Goal: Task Accomplishment & Management: Complete application form

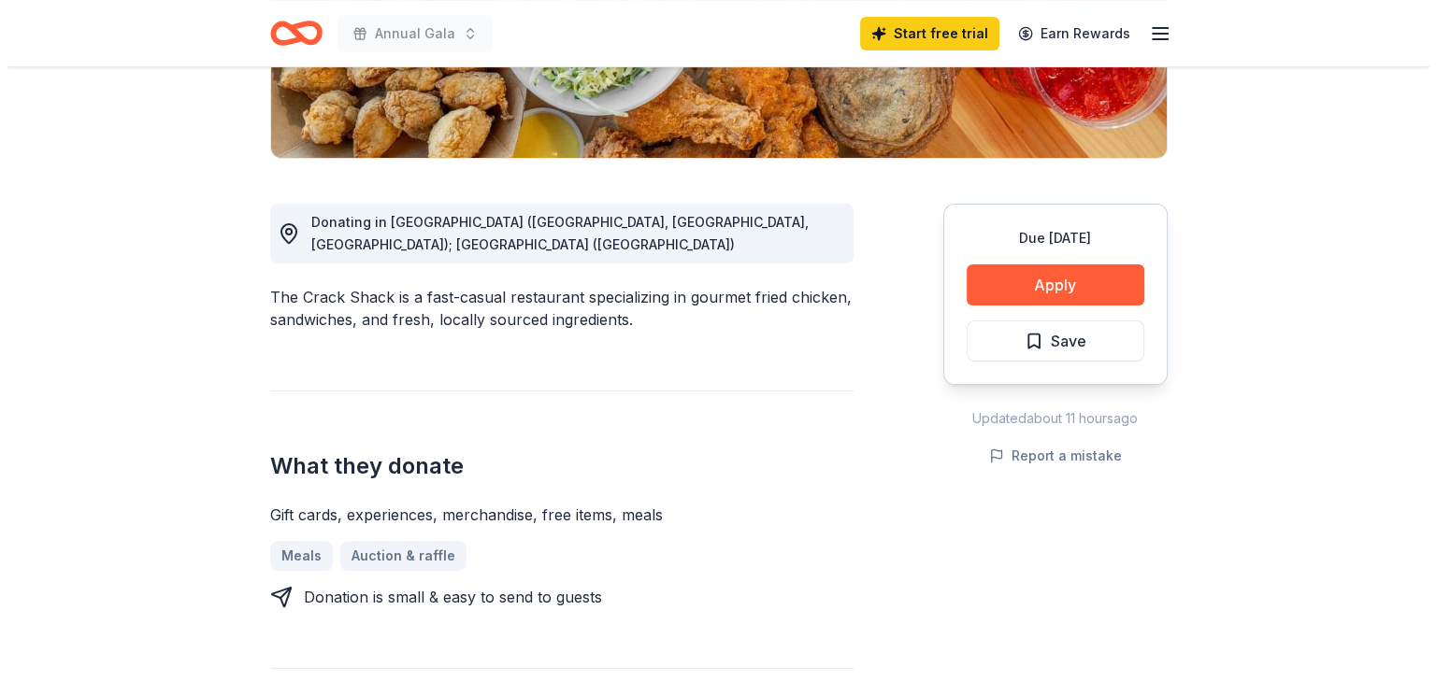
scroll to position [428, 0]
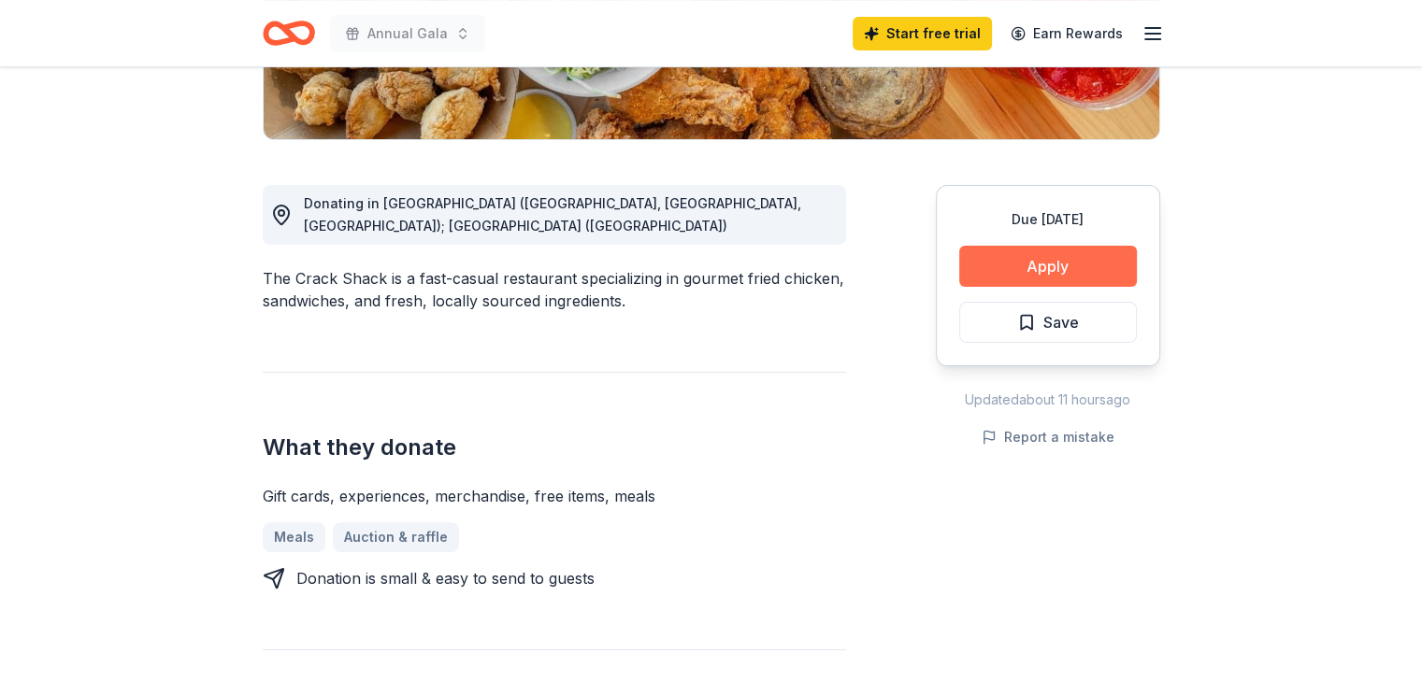
click at [1072, 263] on button "Apply" at bounding box center [1048, 266] width 178 height 41
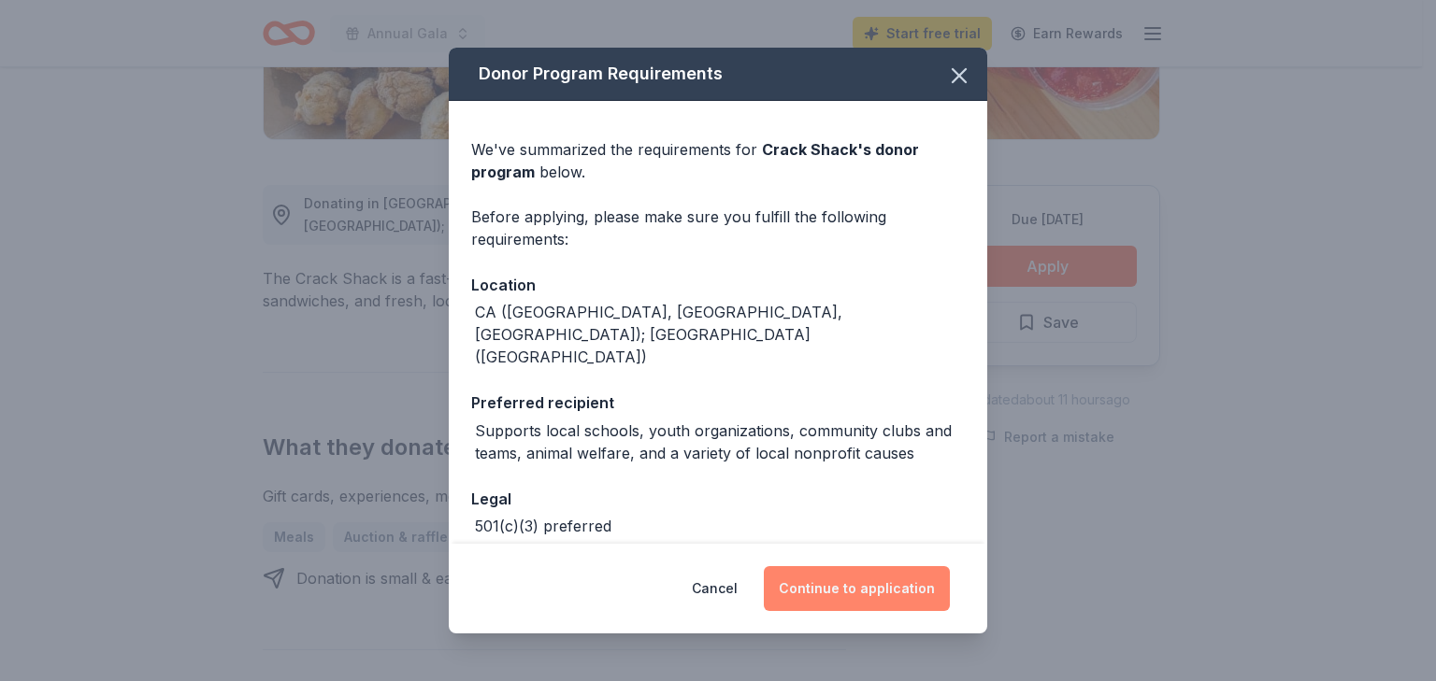
click at [867, 587] on button "Continue to application" at bounding box center [857, 588] width 186 height 45
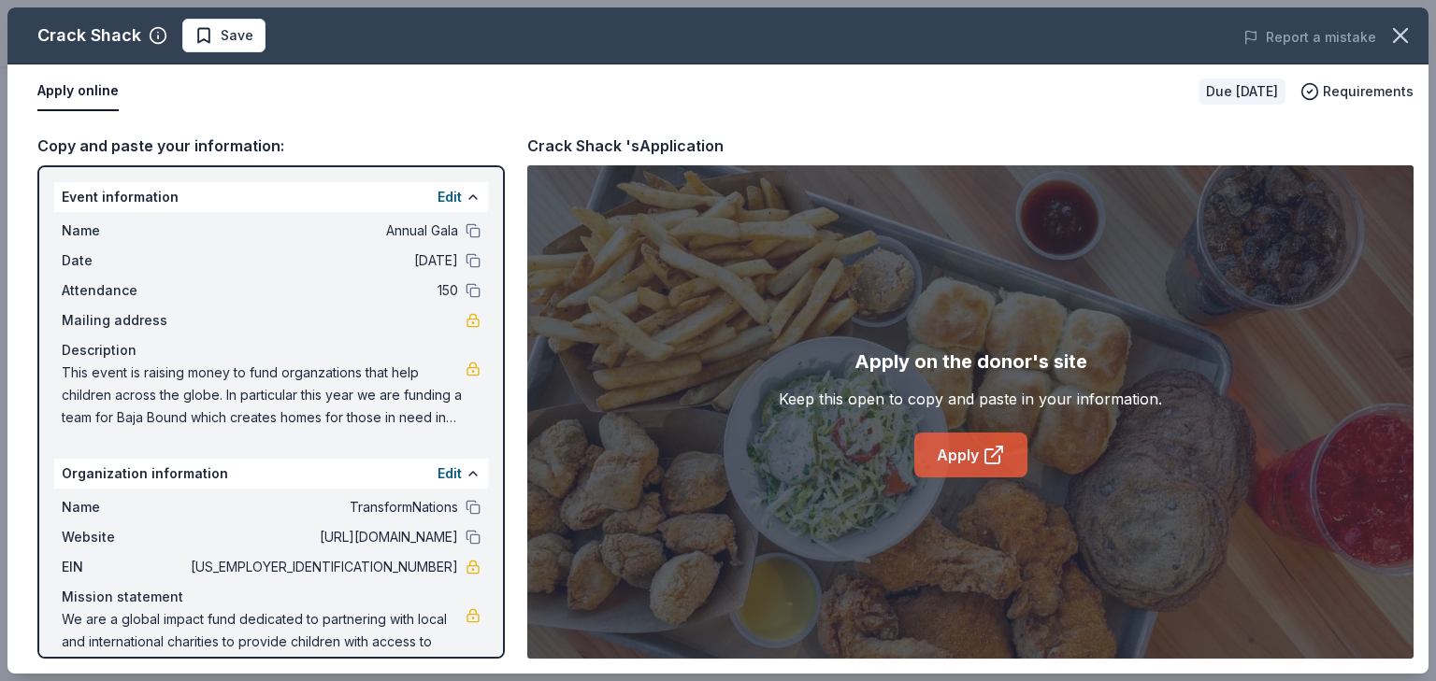
click at [968, 452] on link "Apply" at bounding box center [970, 455] width 113 height 45
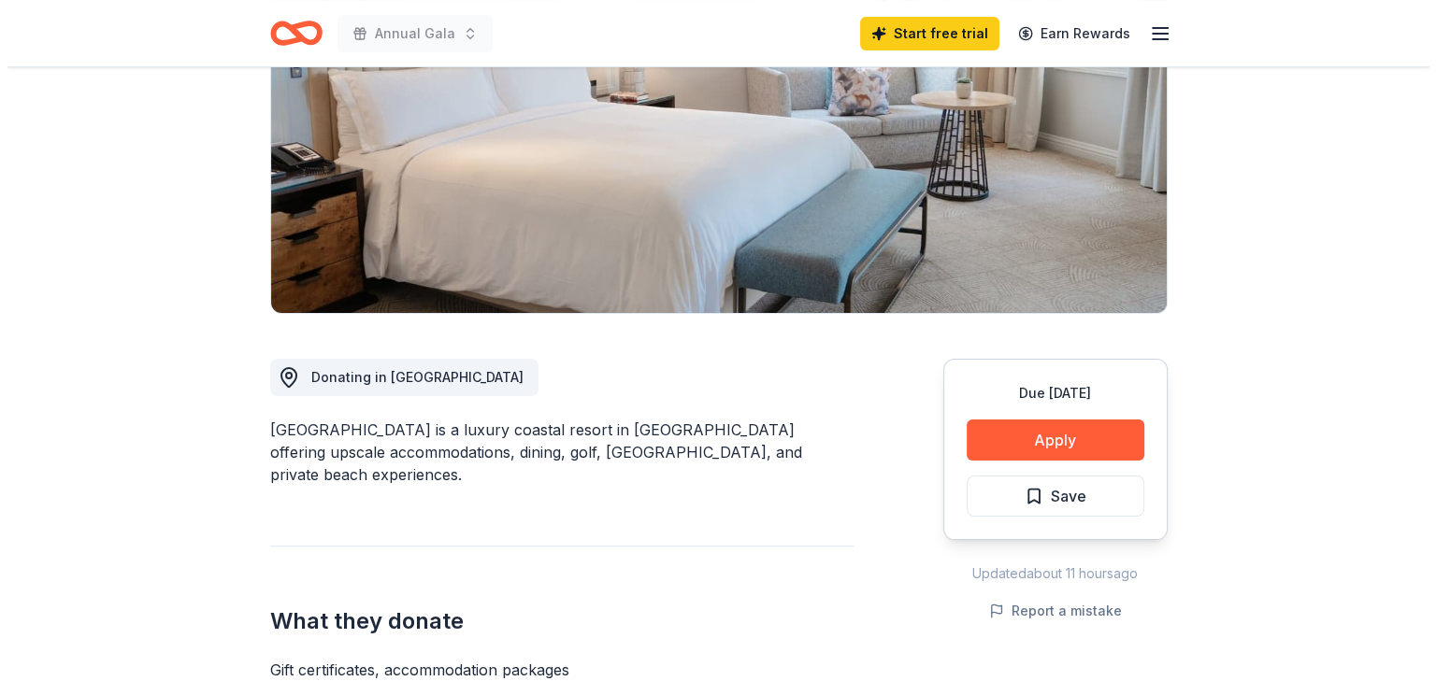
scroll to position [255, 0]
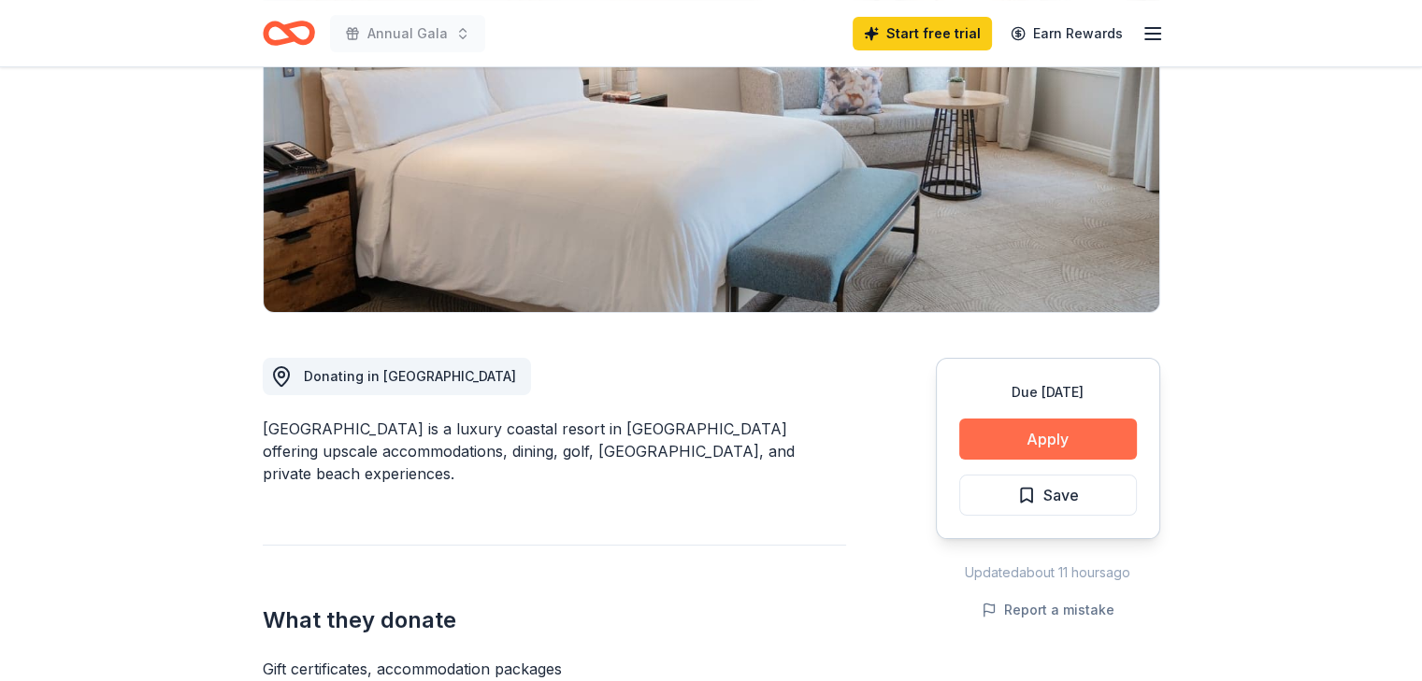
click at [1061, 434] on button "Apply" at bounding box center [1048, 439] width 178 height 41
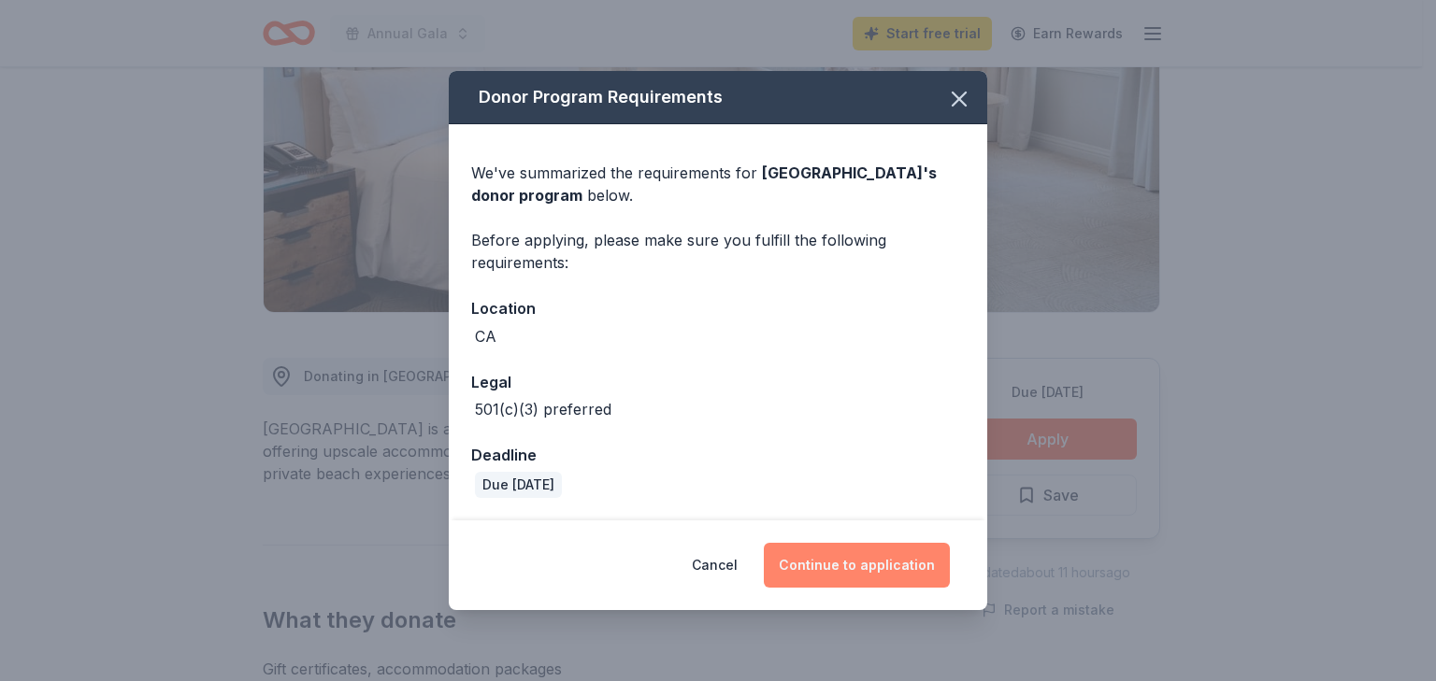
click at [867, 563] on button "Continue to application" at bounding box center [857, 565] width 186 height 45
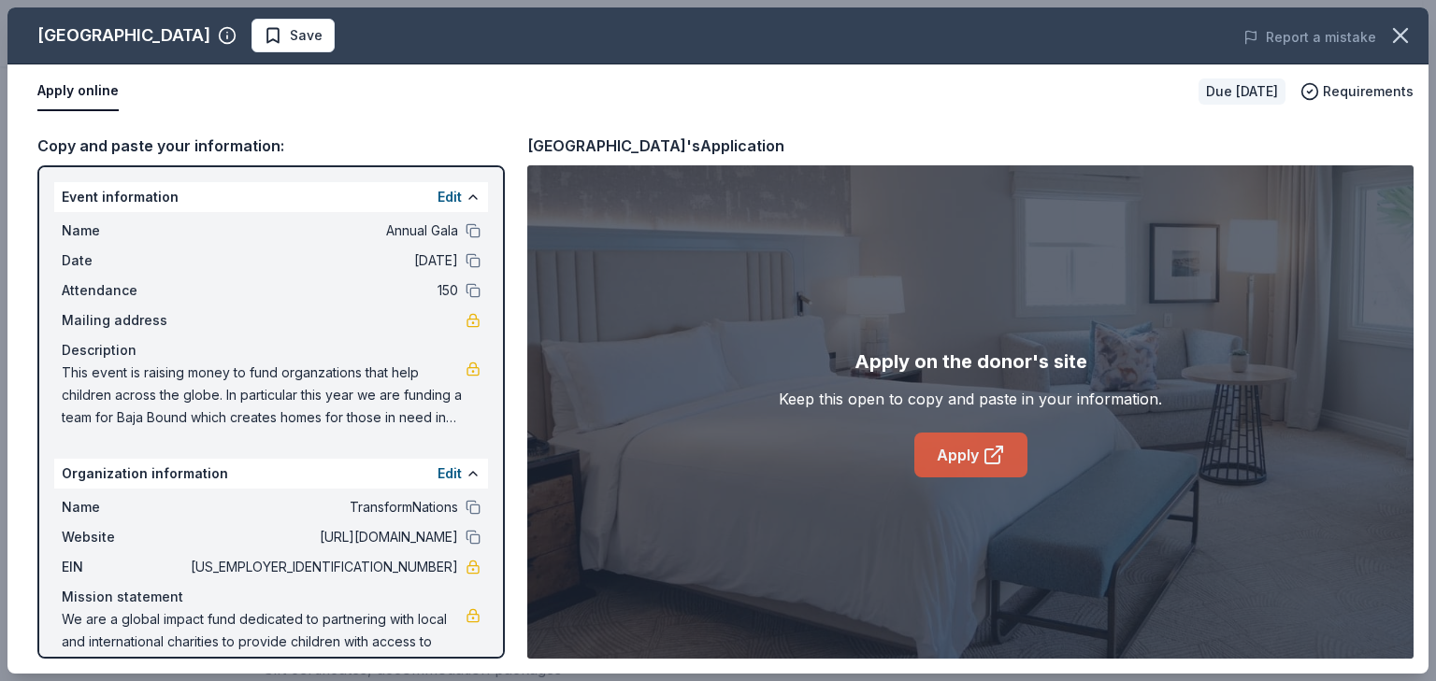
click at [973, 458] on link "Apply" at bounding box center [970, 455] width 113 height 45
